Goal: Information Seeking & Learning: Learn about a topic

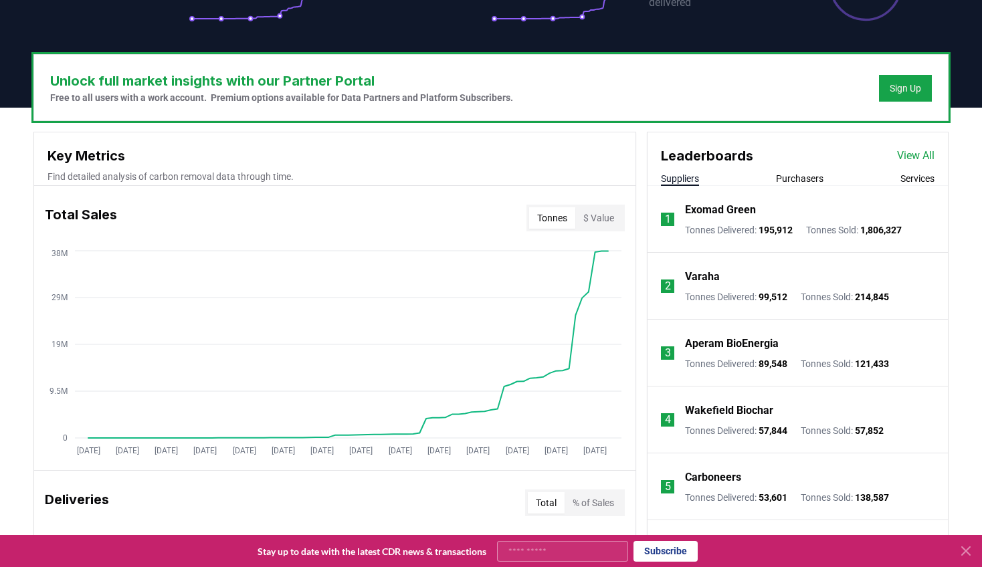
scroll to position [365, 0]
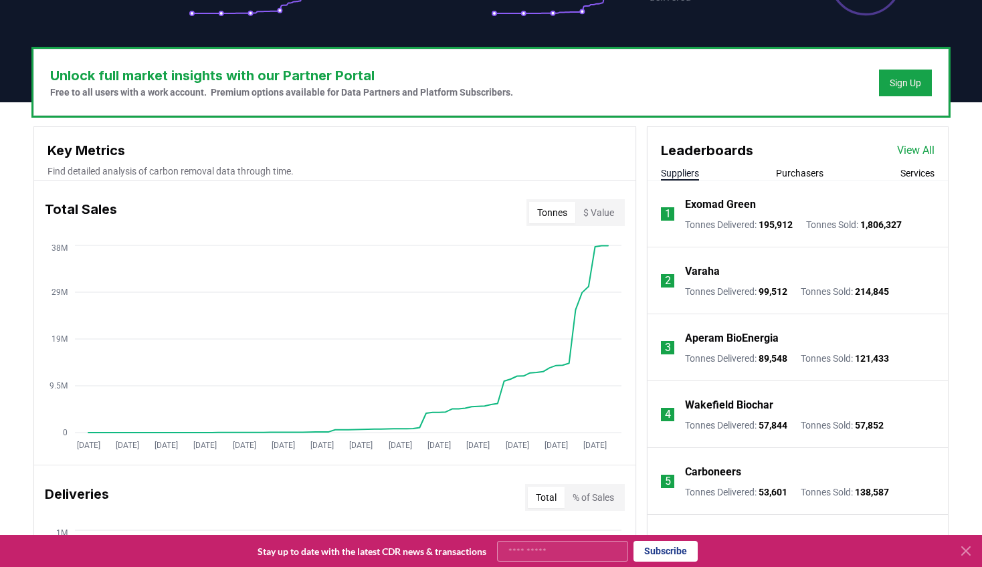
click at [846, 227] on p "Tonnes Sold : 1,806,327" at bounding box center [854, 224] width 96 height 13
click at [920, 149] on link "View All" at bounding box center [915, 150] width 37 height 16
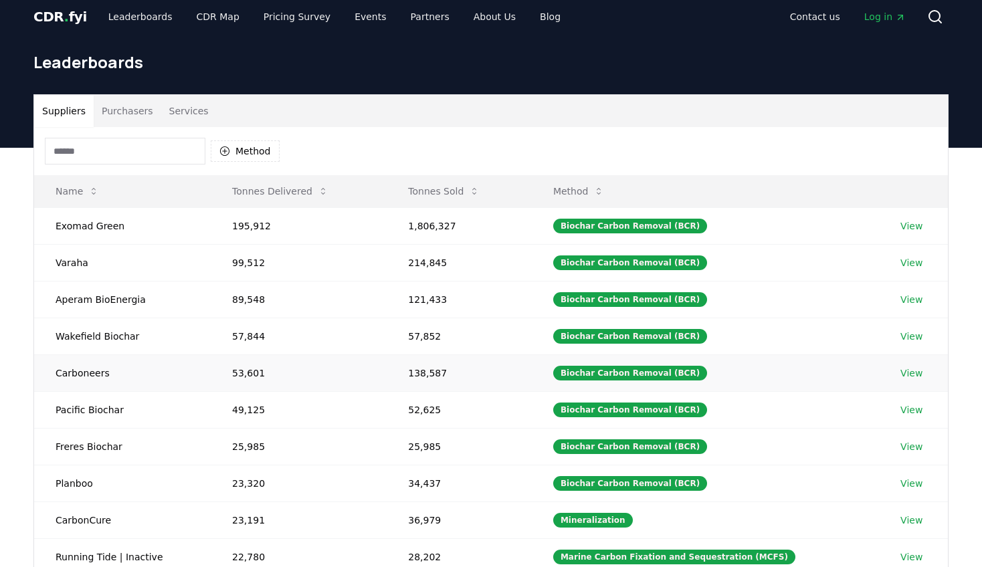
scroll to position [5, 0]
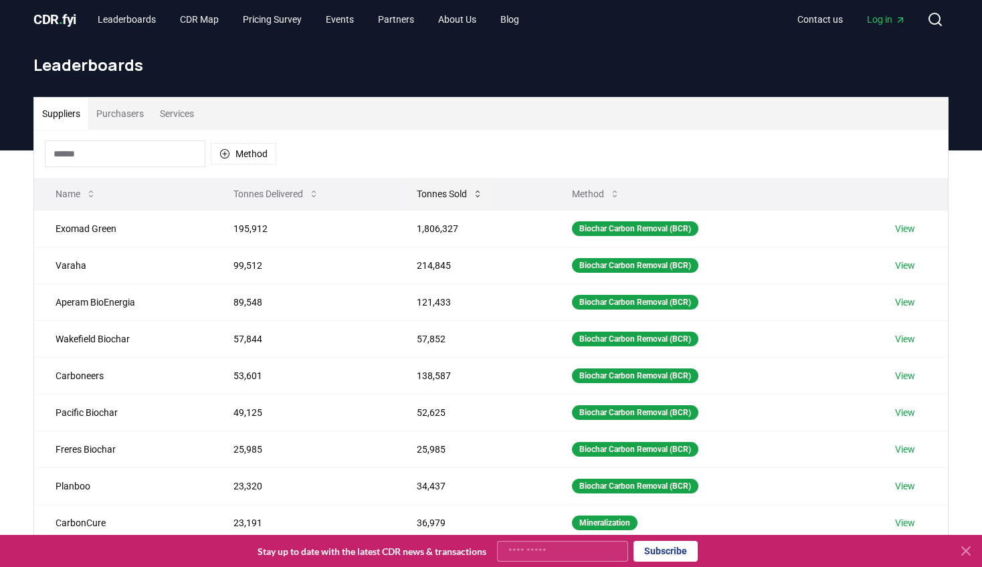
click at [480, 193] on icon at bounding box center [477, 194] width 11 height 11
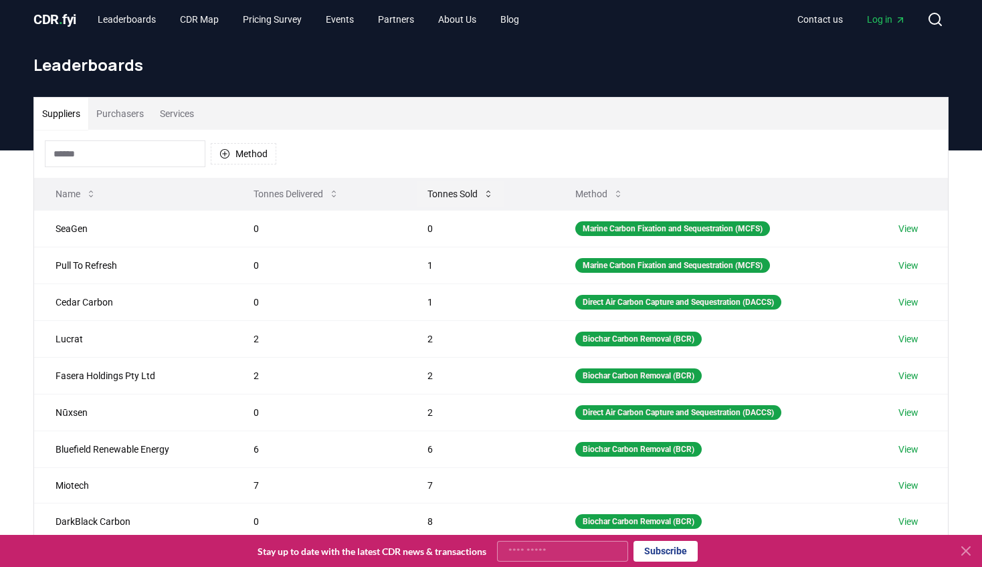
click at [480, 193] on button "Tonnes Sold" at bounding box center [461, 194] width 88 height 27
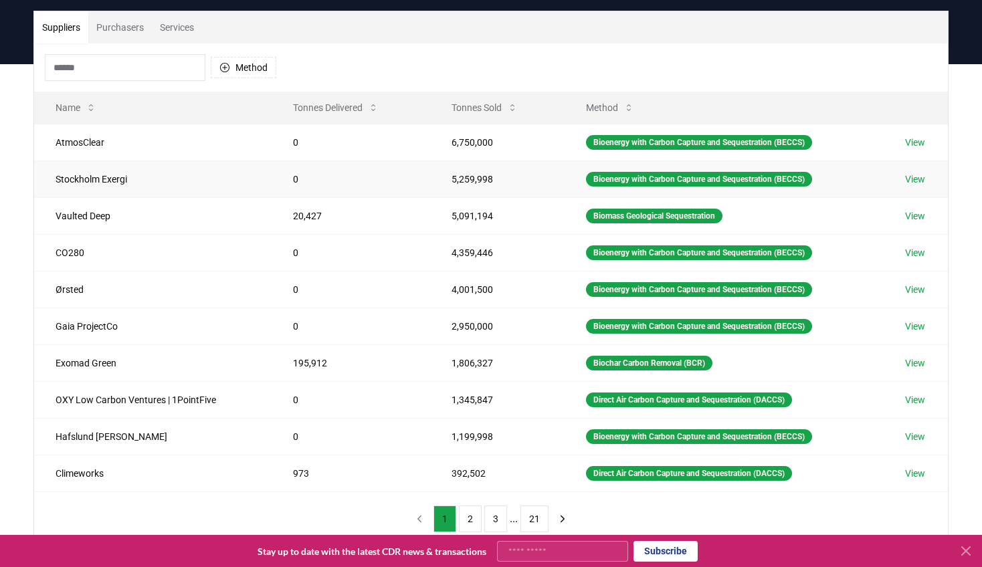
scroll to position [102, 0]
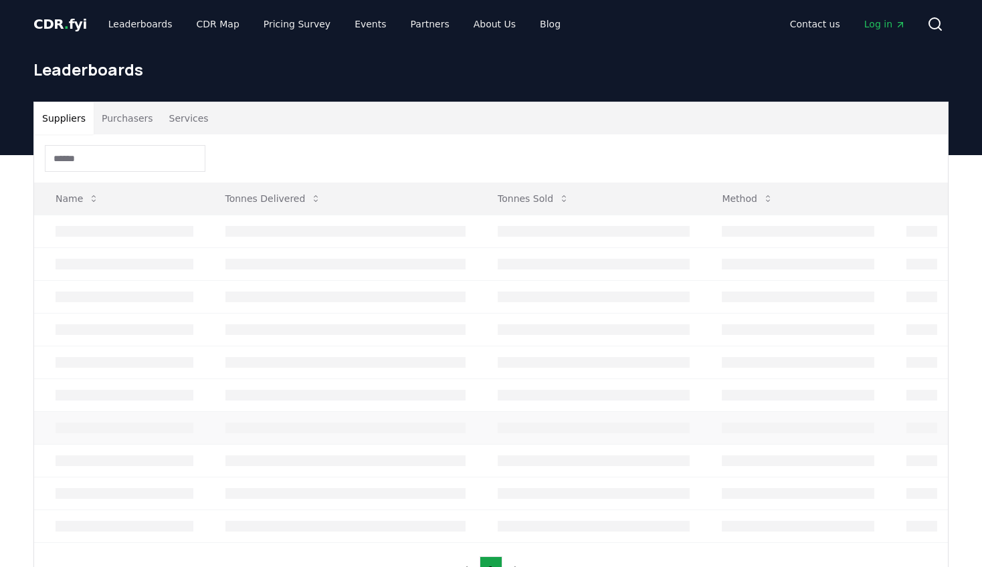
scroll to position [102, 0]
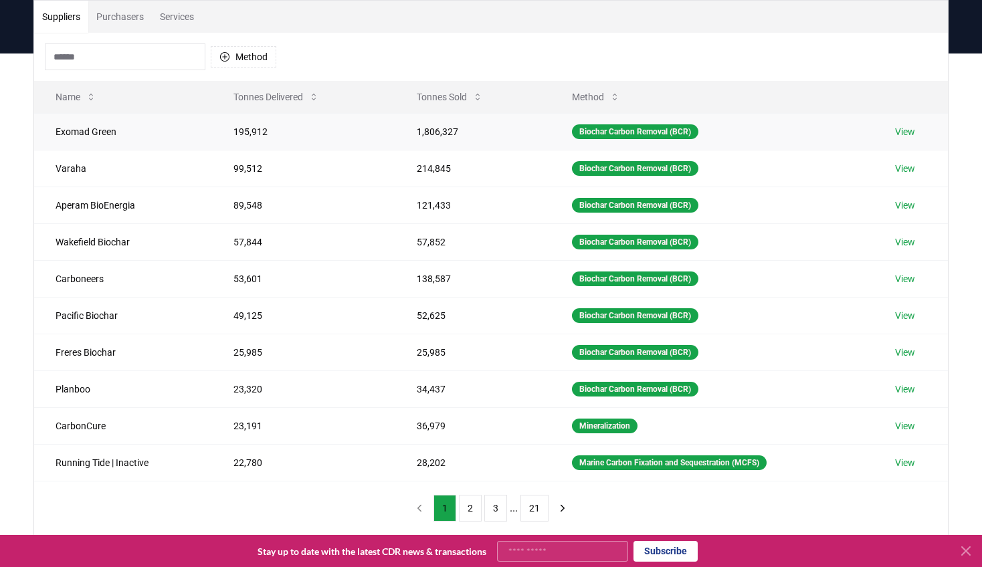
click at [908, 131] on link "View" at bounding box center [905, 131] width 20 height 13
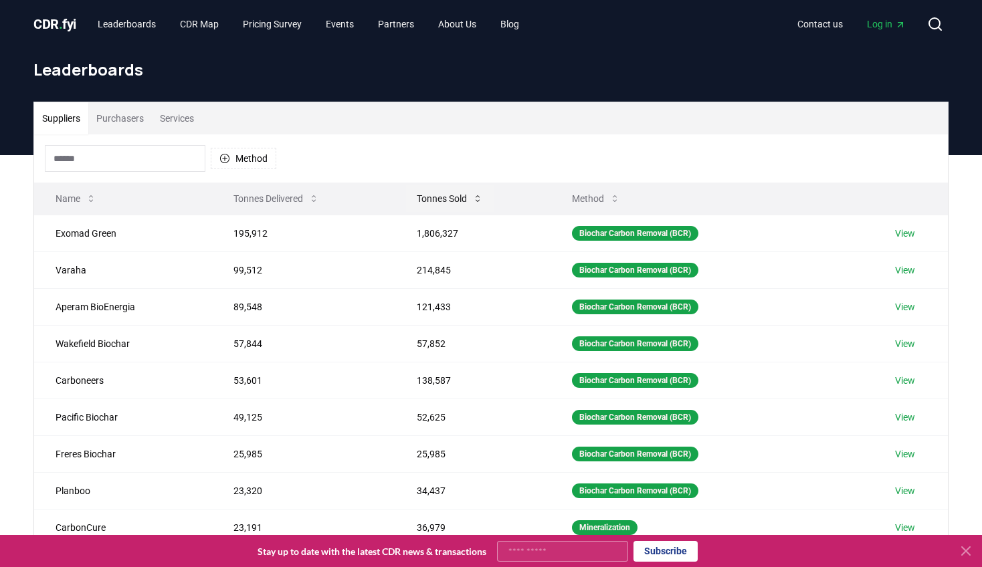
click at [477, 197] on icon at bounding box center [477, 198] width 11 height 11
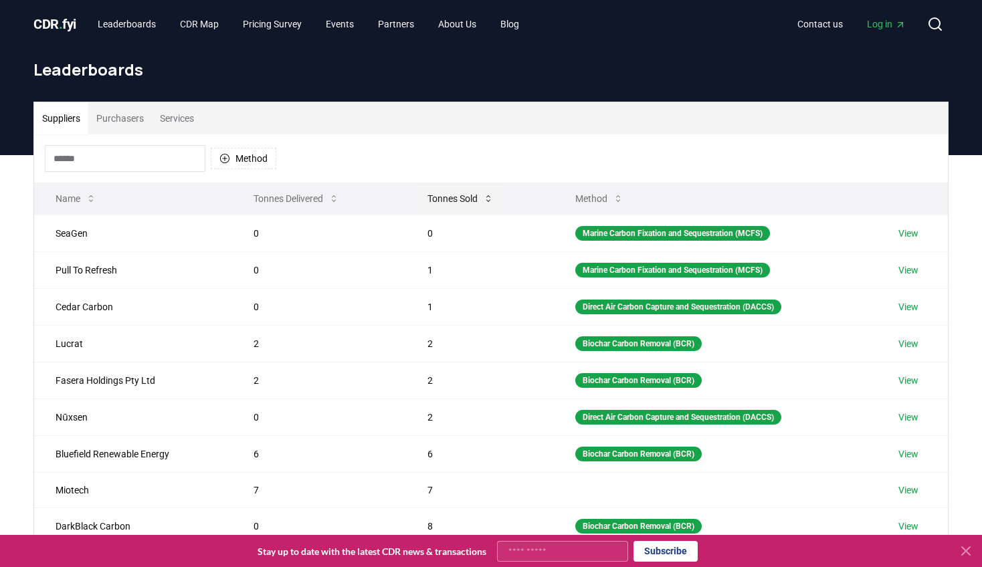
click at [478, 194] on button "Tonnes Sold" at bounding box center [461, 198] width 88 height 27
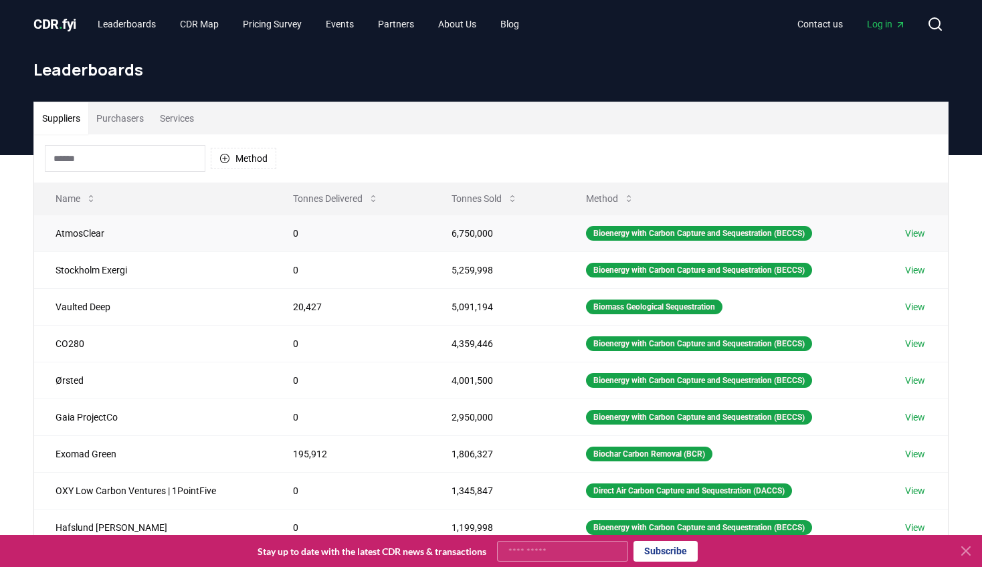
click at [920, 229] on link "View" at bounding box center [915, 233] width 20 height 13
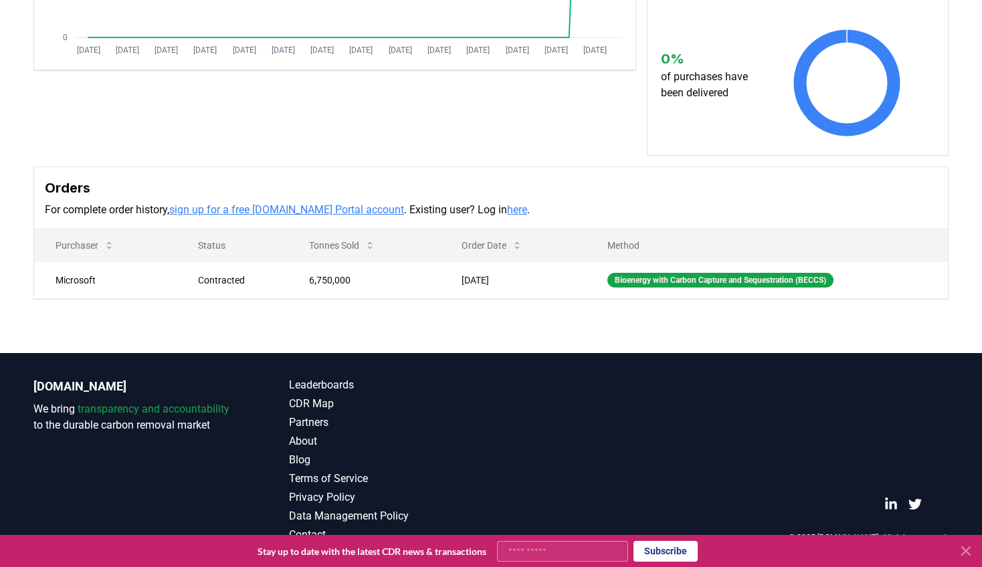
scroll to position [332, 0]
click at [337, 222] on div "Orders For complete order history, sign up for a free [DOMAIN_NAME] Portal acco…" at bounding box center [491, 198] width 914 height 62
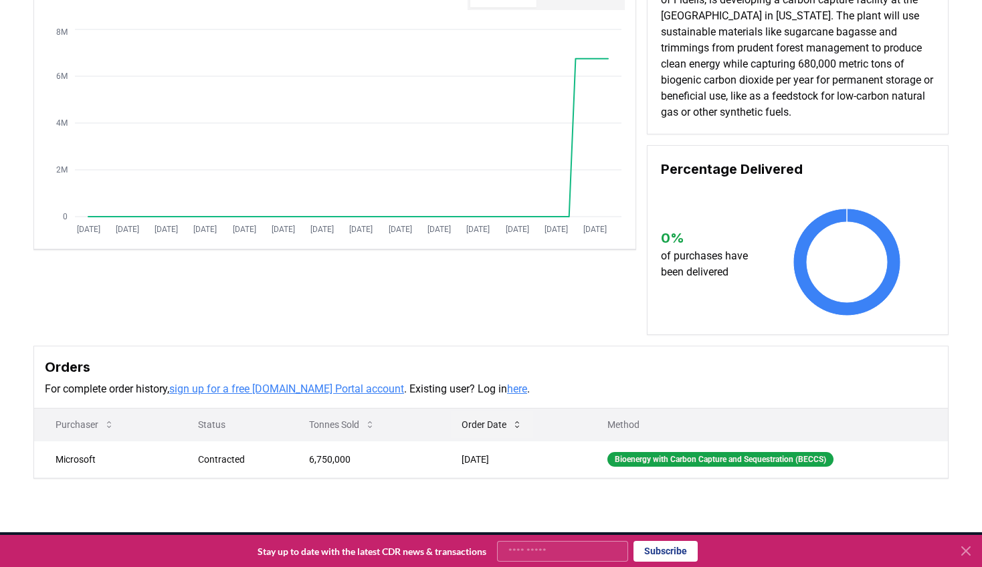
scroll to position [0, 0]
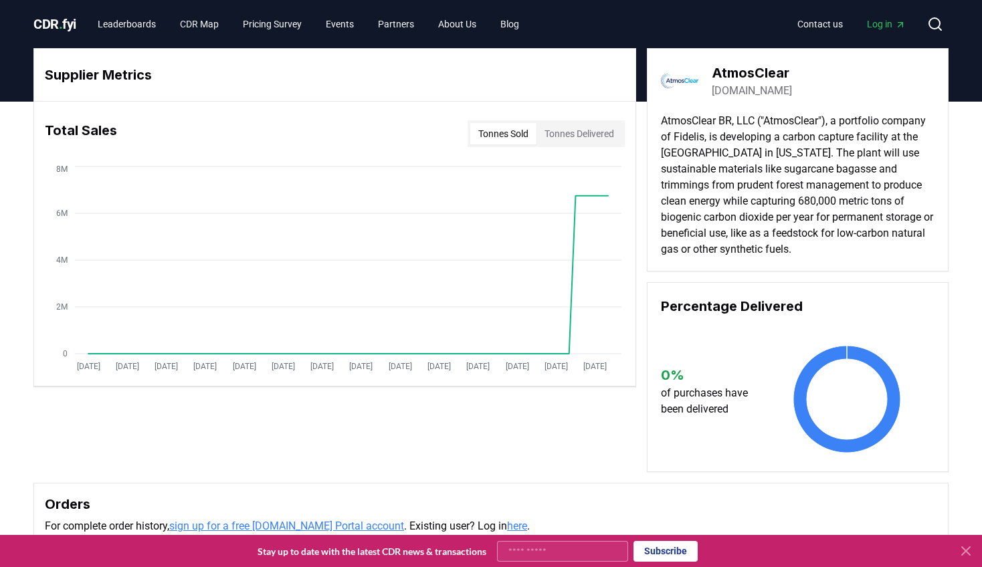
click at [586, 133] on button "Tonnes Delivered" at bounding box center [579, 133] width 86 height 21
click at [508, 132] on button "Tonnes Sold" at bounding box center [503, 133] width 66 height 21
